Goal: Information Seeking & Learning: Learn about a topic

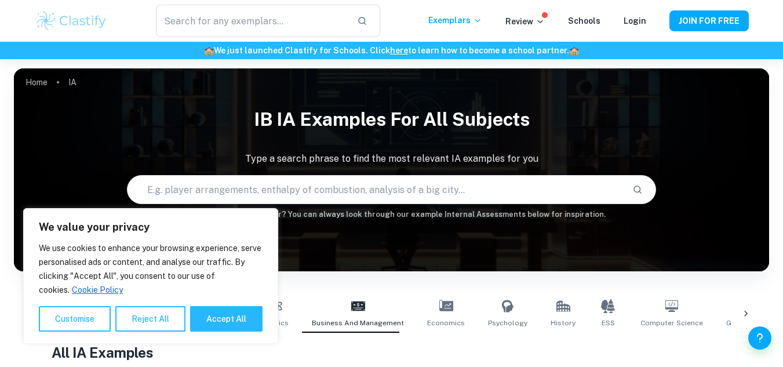
click at [129, 68] on div "Home IA IB IA examples for all subjects Type a search phrase to find the most r…" at bounding box center [391, 68] width 755 height 0
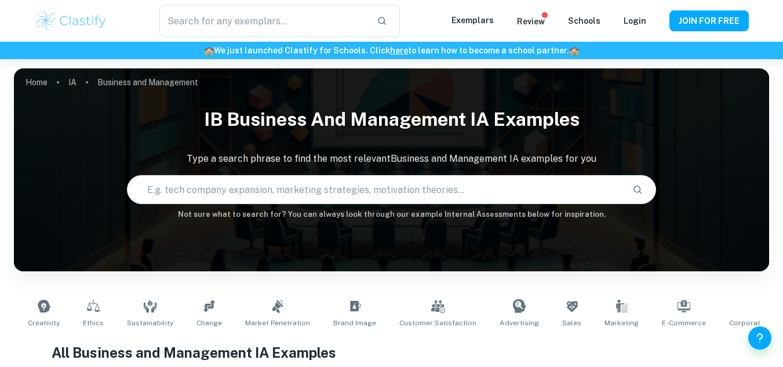
type input "Business and Management"
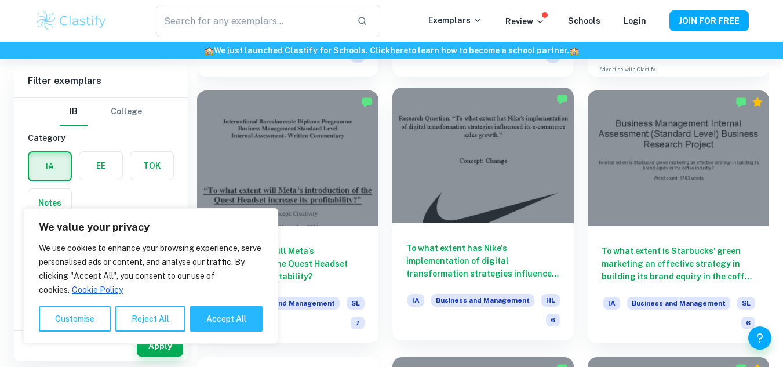
scroll to position [568, 0]
click at [421, 161] on div at bounding box center [482, 155] width 181 height 136
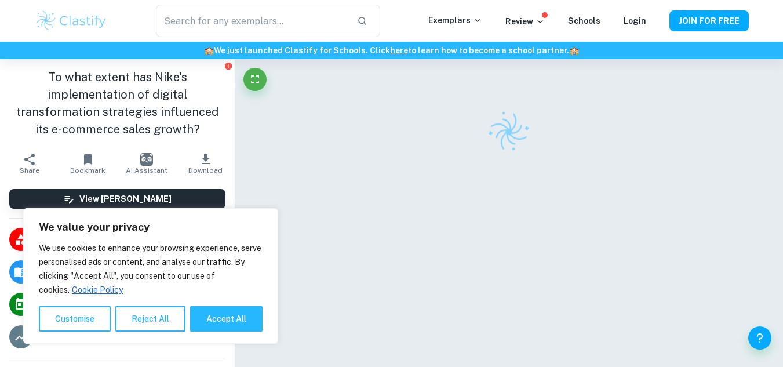
click at [428, 103] on div at bounding box center [508, 231] width 475 height 345
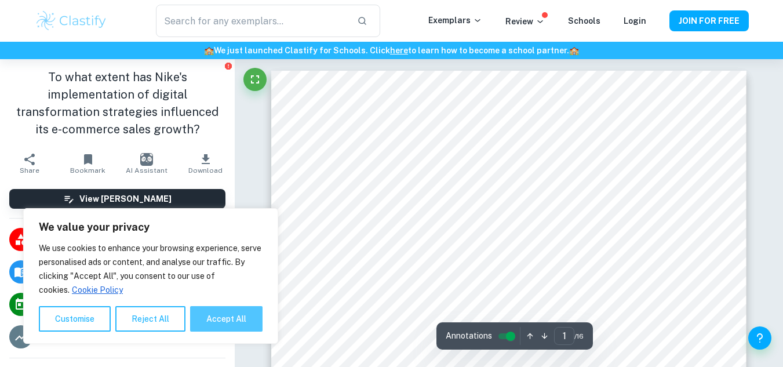
click at [218, 330] on button "Accept All" at bounding box center [226, 318] width 72 height 25
checkbox input "true"
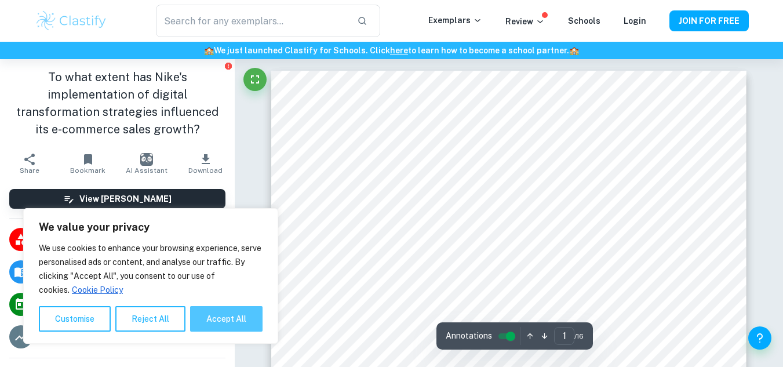
checkbox input "true"
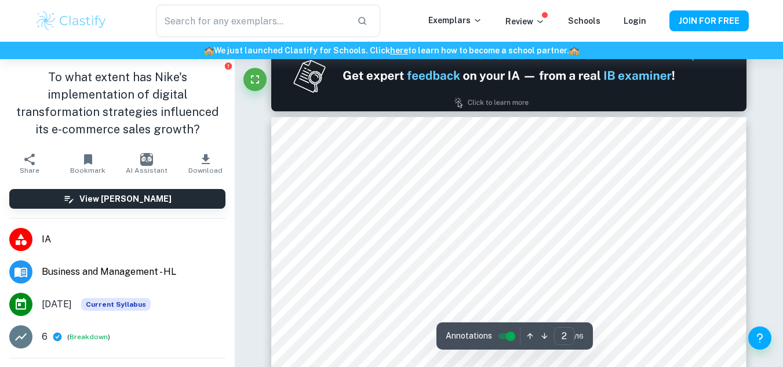
scroll to position [652, 0]
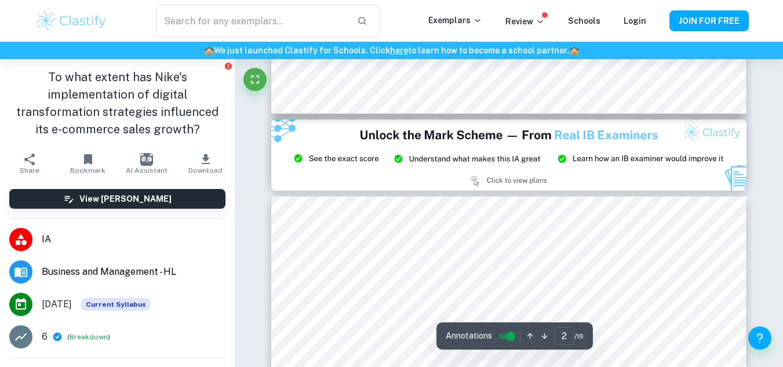
type input "3"
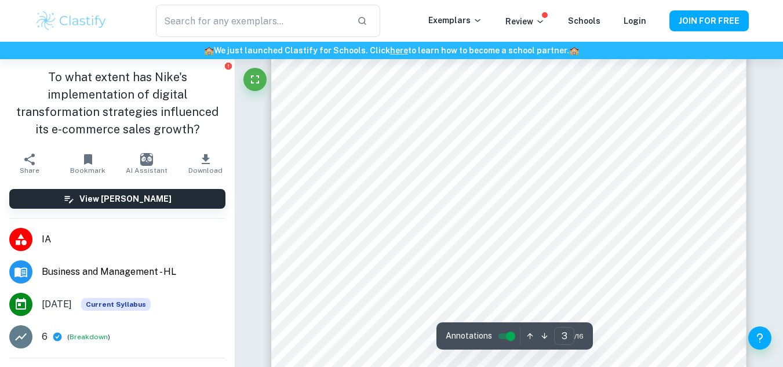
scroll to position [1574, 0]
